Goal: Task Accomplishment & Management: Manage account settings

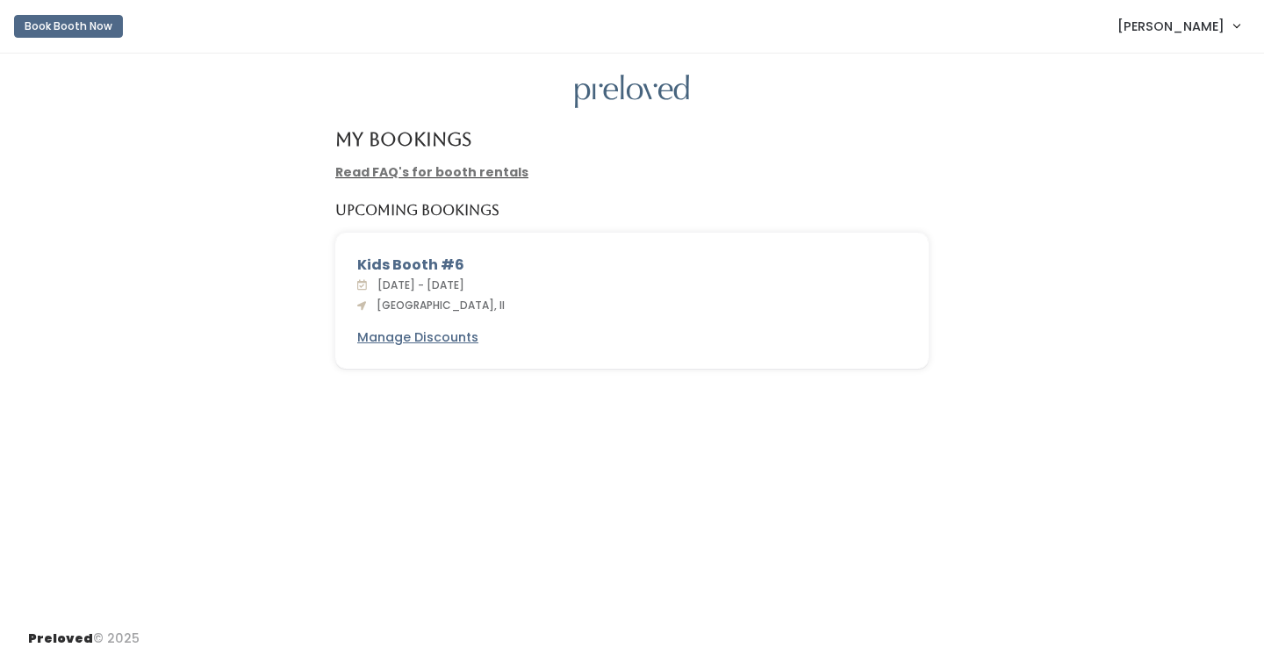
click at [630, 291] on div "[DATE] - [DATE] [GEOGRAPHIC_DATA], Il" at bounding box center [632, 295] width 550 height 39
click at [410, 267] on div "Kids Booth #6" at bounding box center [632, 265] width 550 height 21
click at [611, 293] on div "[DATE] - [DATE] [GEOGRAPHIC_DATA], Il" at bounding box center [632, 295] width 550 height 39
click at [1221, 34] on span "[PERSON_NAME]" at bounding box center [1171, 26] width 107 height 19
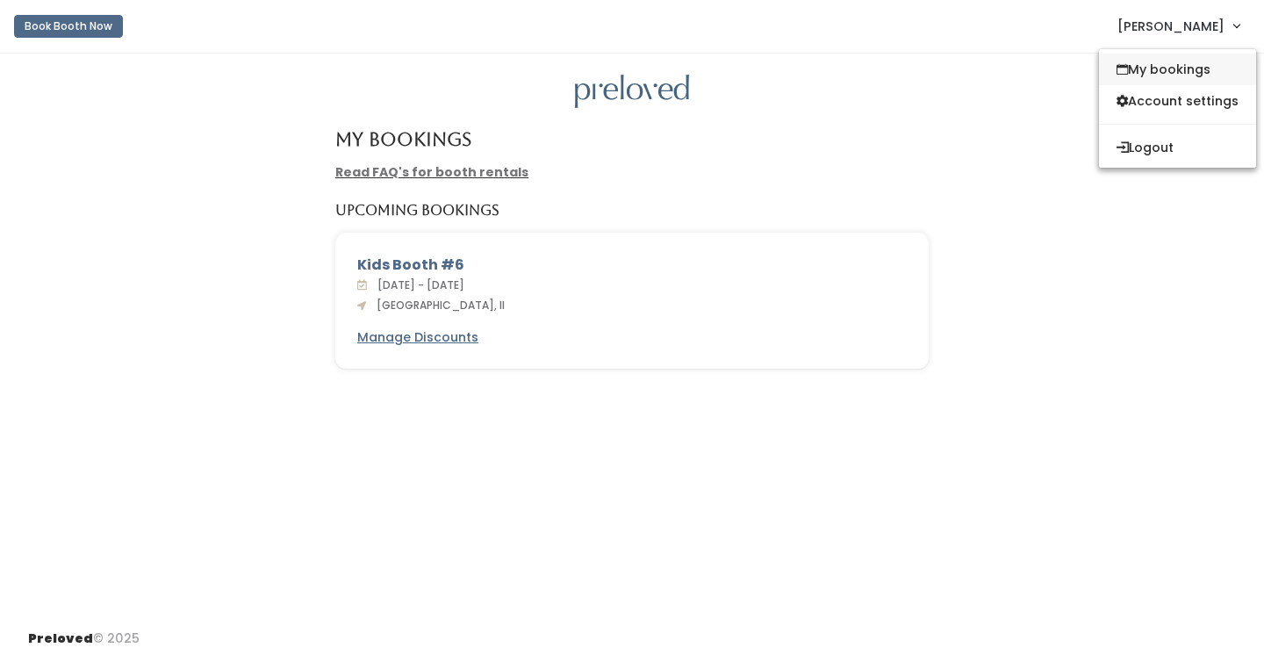
click at [1203, 61] on link "My bookings" at bounding box center [1177, 70] width 157 height 32
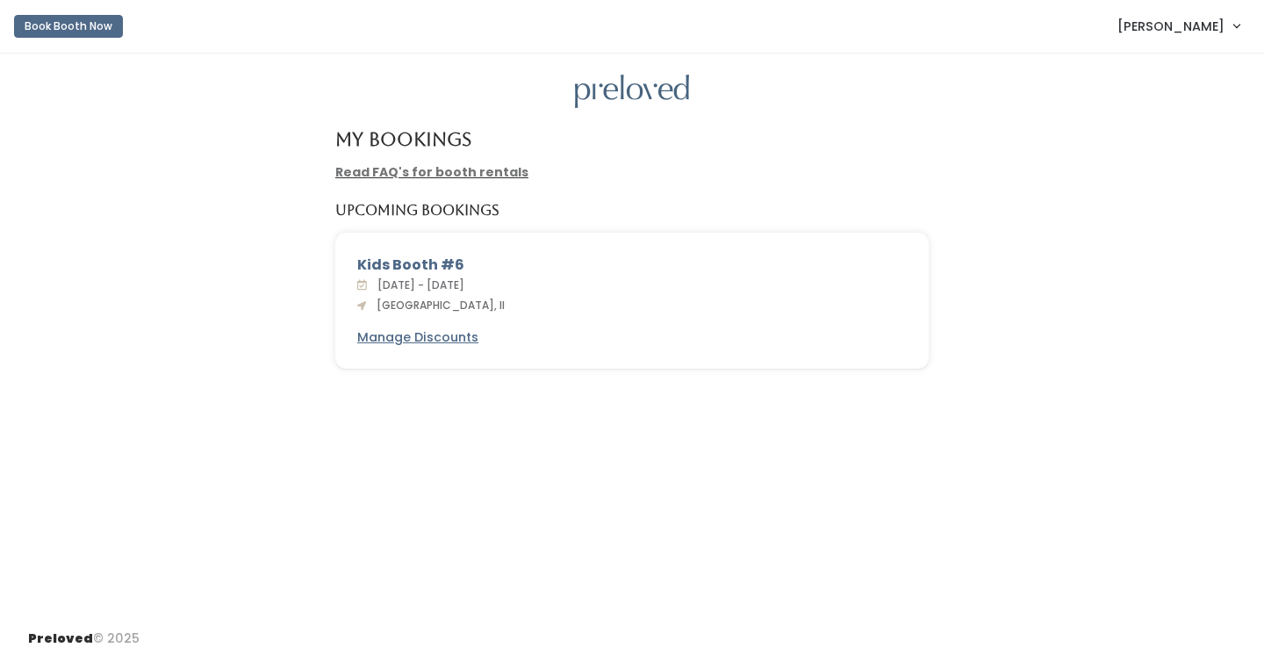
click at [1170, 23] on span "[PERSON_NAME]" at bounding box center [1171, 26] width 107 height 19
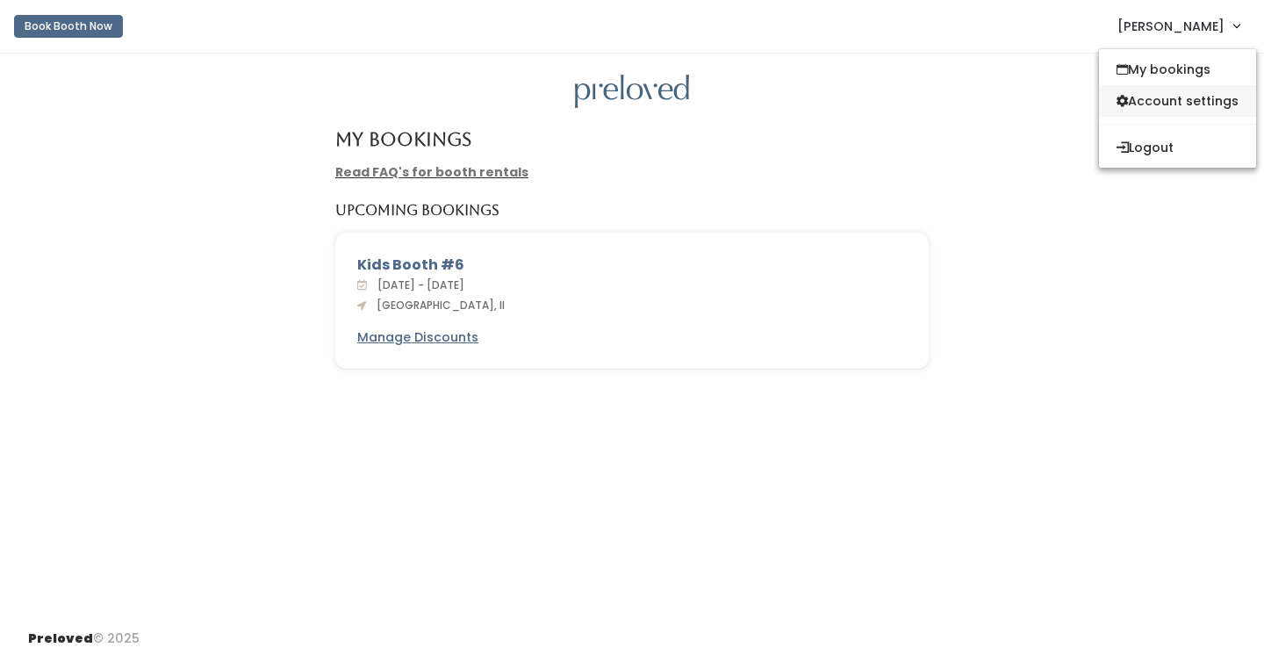
click at [1184, 96] on link "Account settings" at bounding box center [1177, 101] width 157 height 32
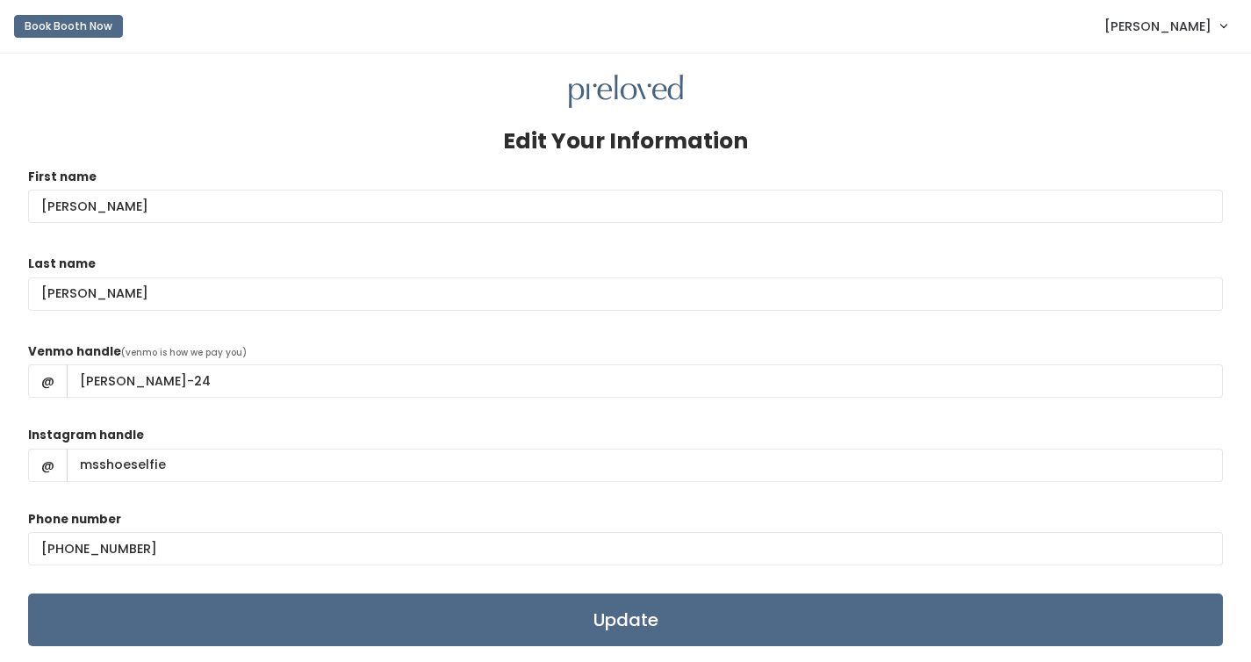
click at [1180, 29] on span "[PERSON_NAME]" at bounding box center [1158, 26] width 107 height 19
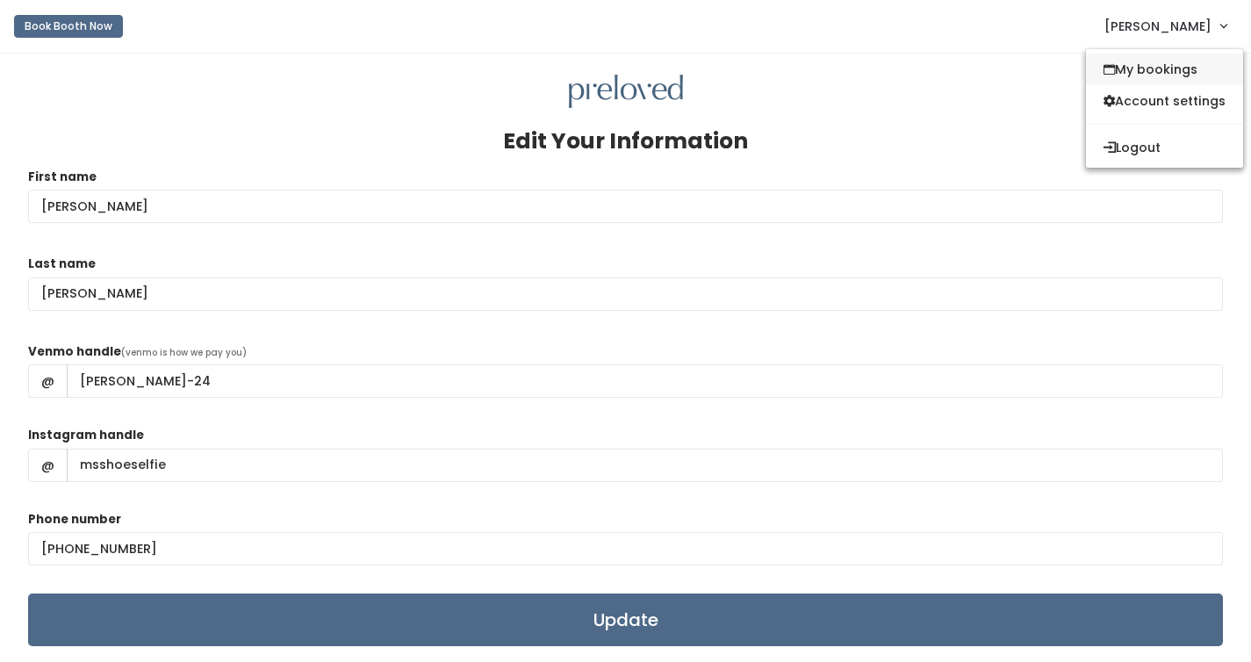
drag, startPoint x: 1176, startPoint y: 68, endPoint x: 1130, endPoint y: 79, distance: 46.9
click at [1176, 68] on link "My bookings" at bounding box center [1164, 70] width 157 height 32
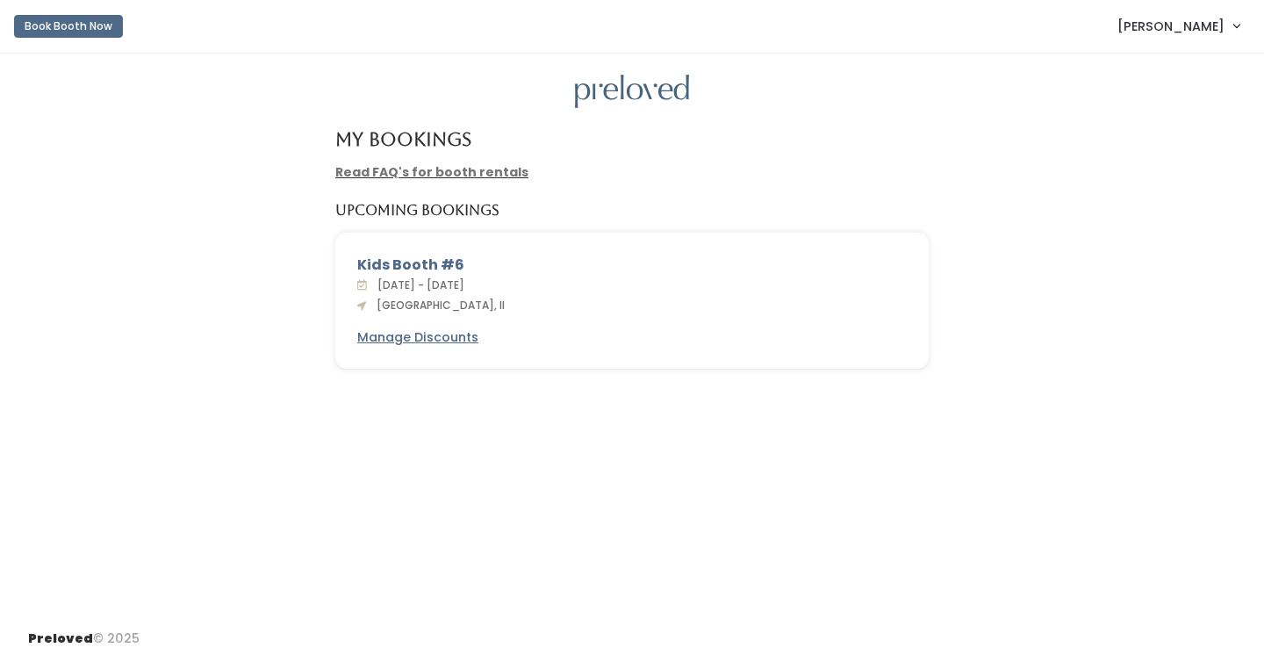
click at [447, 174] on link "Read FAQ's for booth rentals" at bounding box center [431, 172] width 193 height 18
